Goal: Task Accomplishment & Management: Manage account settings

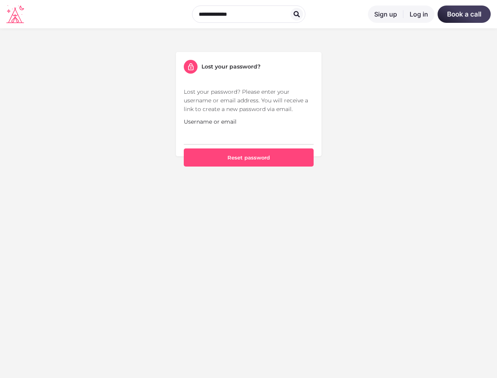
click at [249, 189] on section "Lost your password? Lost your password? Please enter your username or email add…" at bounding box center [248, 109] width 497 height 162
click at [249, 158] on button "Reset password" at bounding box center [249, 157] width 130 height 18
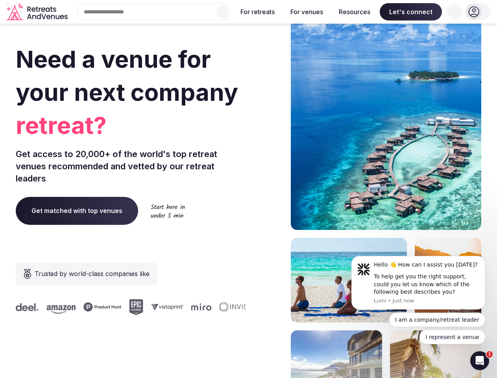
click at [249, 189] on div "Need a venue for your next company retreat? Get access to 20,000+ of the world'…" at bounding box center [249, 235] width 466 height 475
click at [154, 12] on div "Search Popular Destinations [GEOGRAPHIC_DATA], [GEOGRAPHIC_DATA] [GEOGRAPHIC_DA…" at bounding box center [151, 12] width 160 height 17
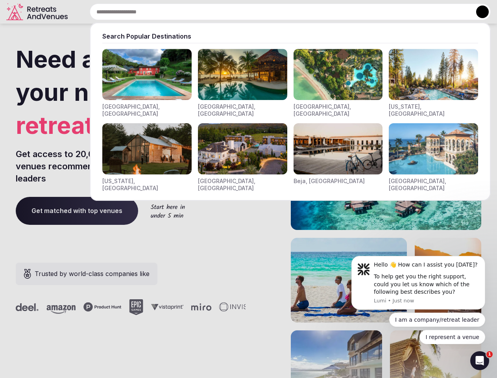
click at [223, 12] on input "text" at bounding box center [290, 12] width 401 height 17
click at [258, 12] on input "text" at bounding box center [290, 12] width 401 height 17
click at [307, 12] on input "text" at bounding box center [290, 12] width 401 height 17
click at [355, 12] on input "text" at bounding box center [290, 12] width 401 height 17
click at [411, 12] on input "text" at bounding box center [290, 12] width 401 height 17
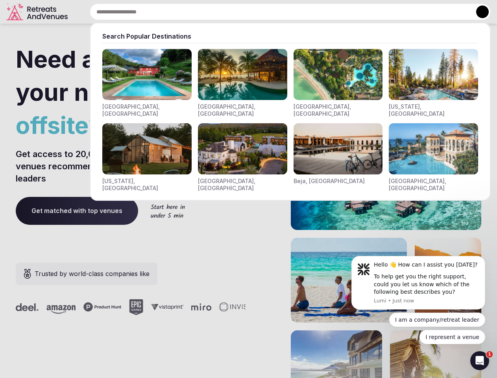
click at [455, 12] on input "text" at bounding box center [290, 12] width 401 height 17
